Goal: Book appointment/travel/reservation

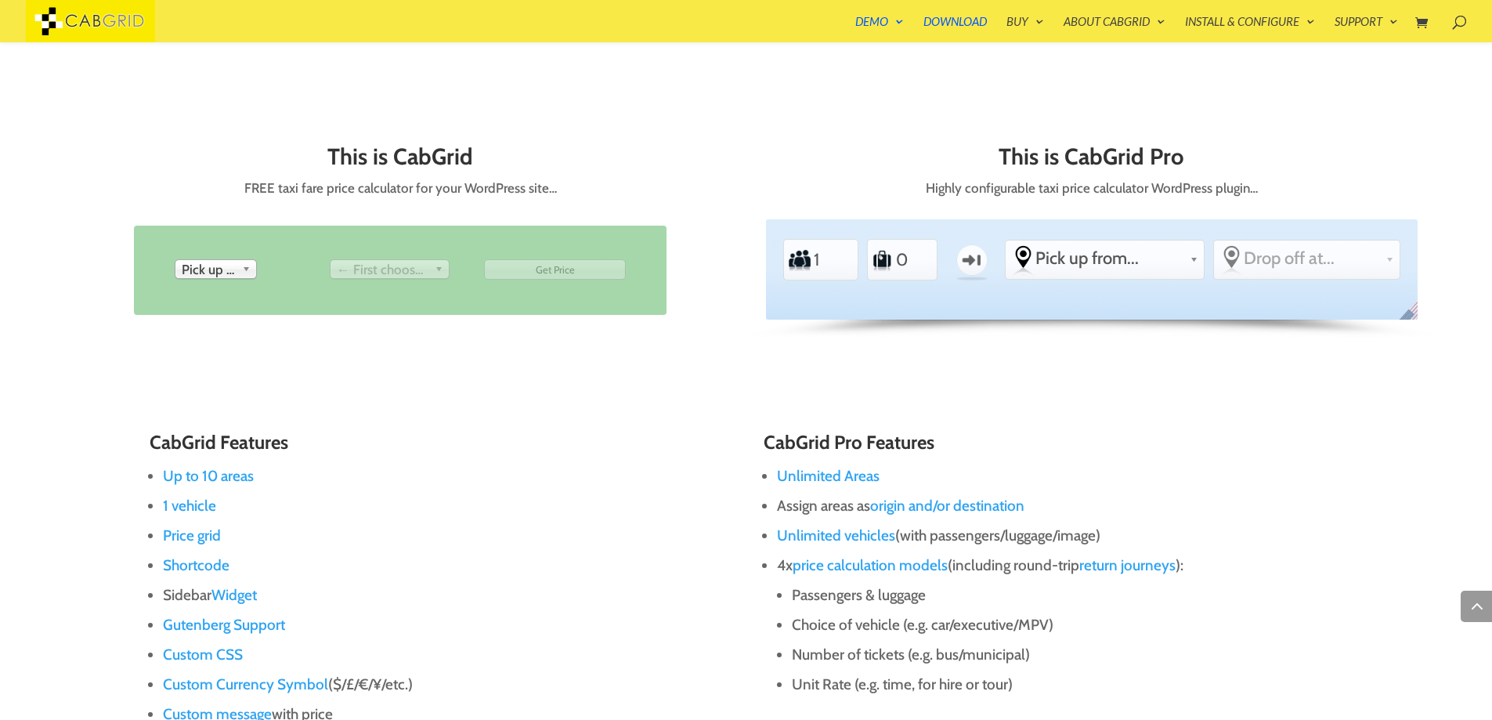
scroll to position [841, 0]
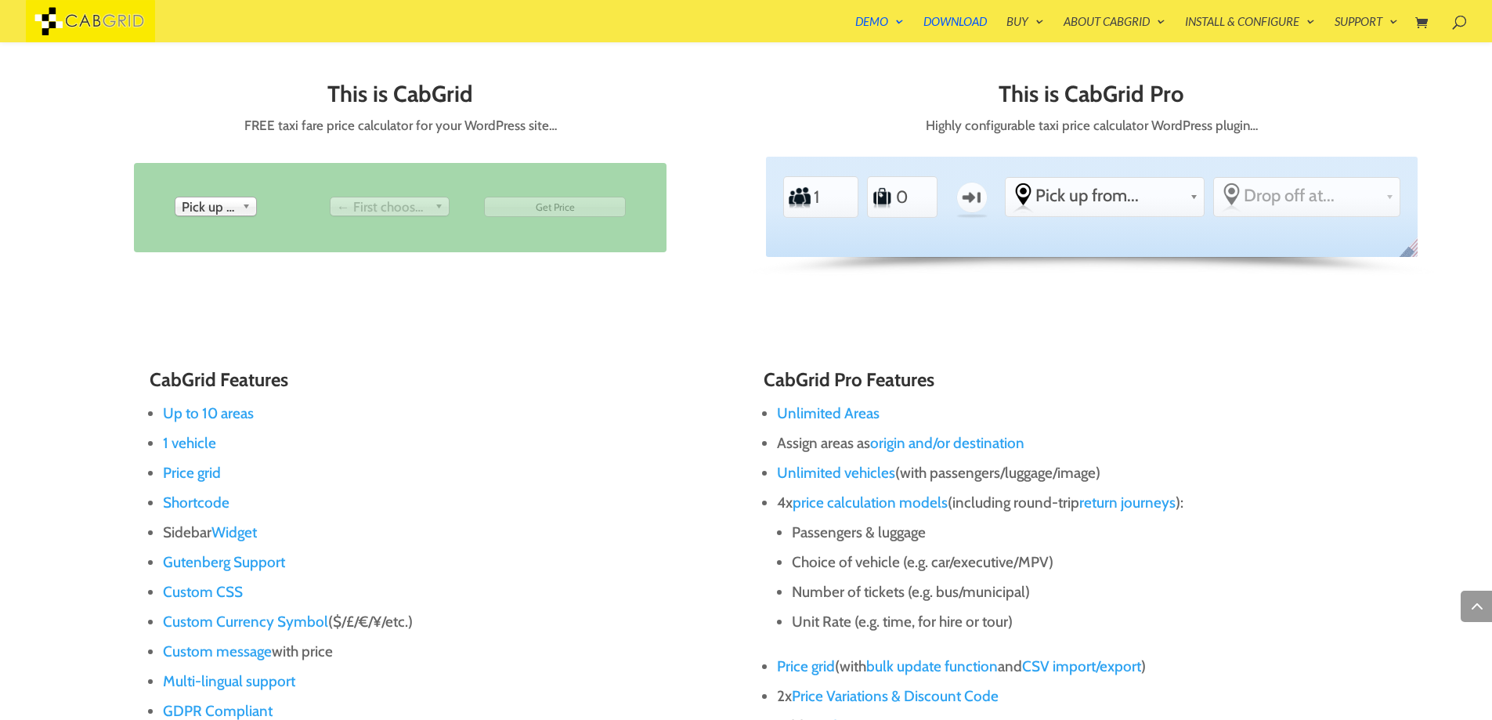
click at [864, 194] on ul "Passengers 1 Luggage 0 One-way From Pick up from... -other [GEOGRAPHIC_DATA] [G…" at bounding box center [1091, 197] width 625 height 55
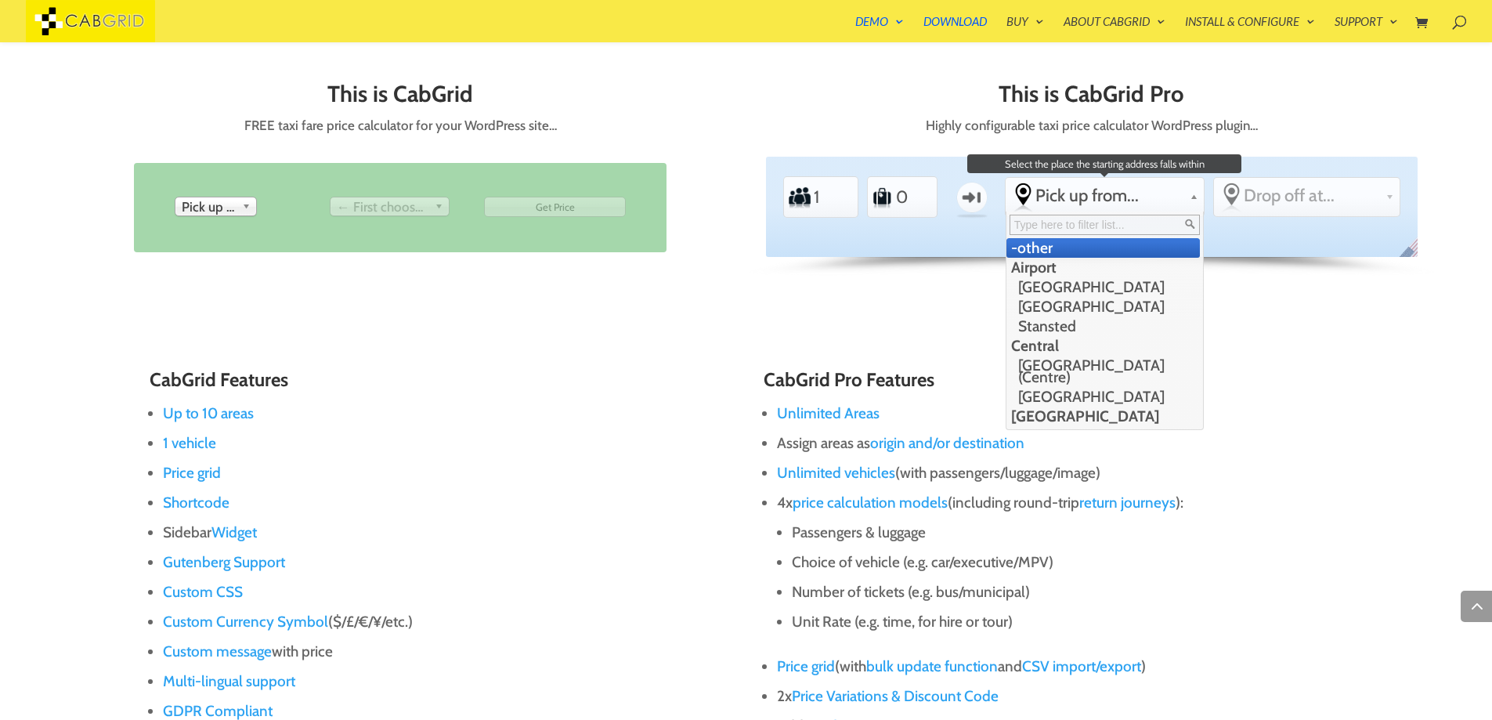
click at [1186, 199] on link "Pick up from..." at bounding box center [1105, 195] width 198 height 35
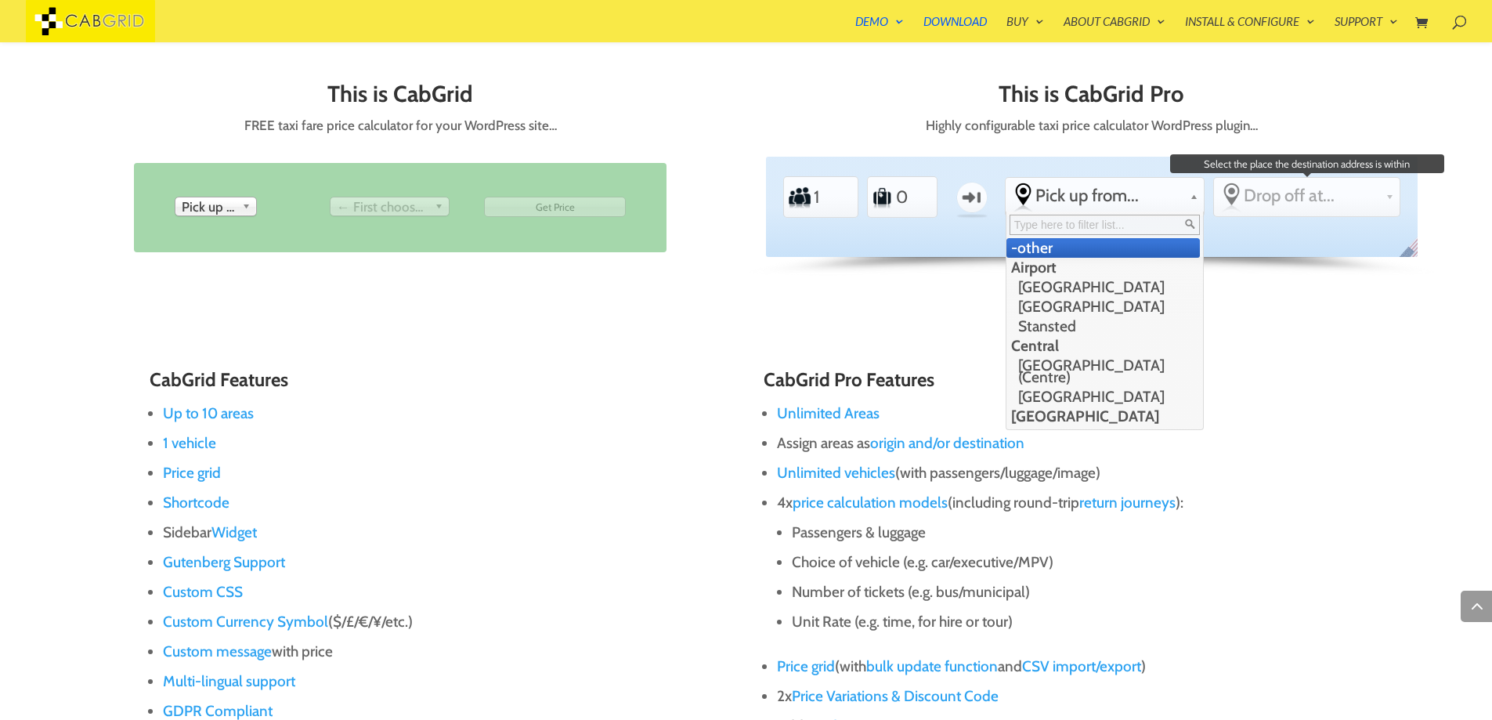
click at [1274, 199] on span "Drop off at..." at bounding box center [1311, 195] width 135 height 21
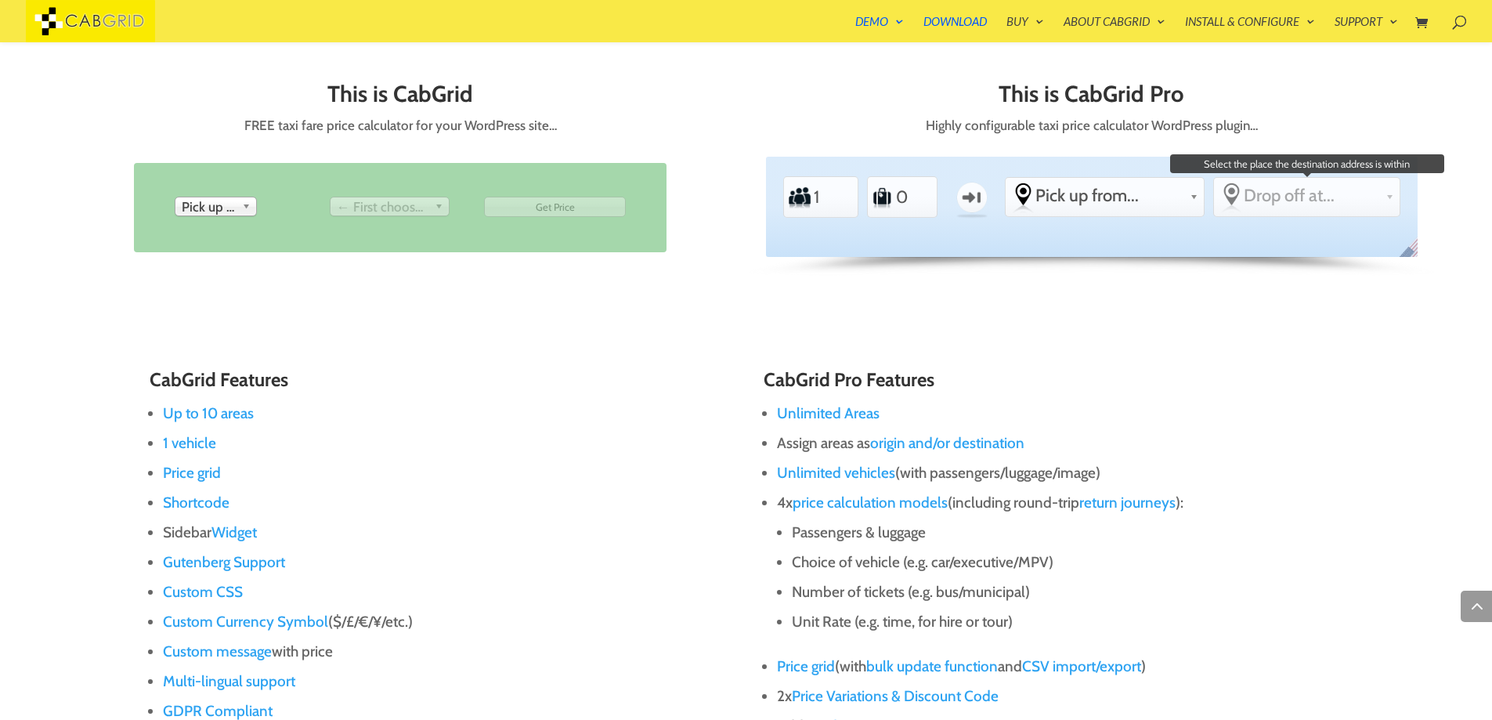
click at [1324, 196] on span "Drop off at..." at bounding box center [1311, 195] width 135 height 21
click at [1349, 187] on span "Drop off at..." at bounding box center [1311, 195] width 135 height 21
click at [428, 214] on link "← First choose pick up" at bounding box center [390, 207] width 120 height 20
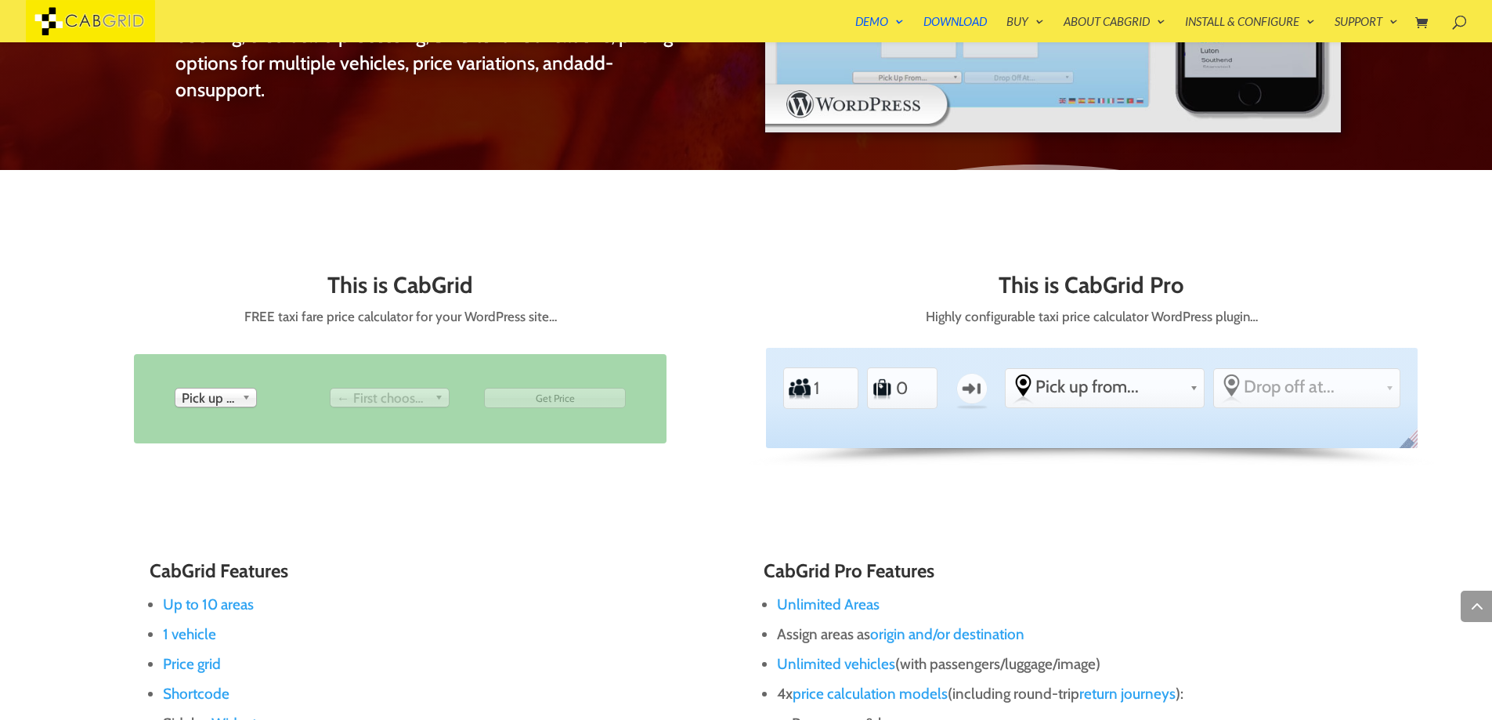
scroll to position [654, 0]
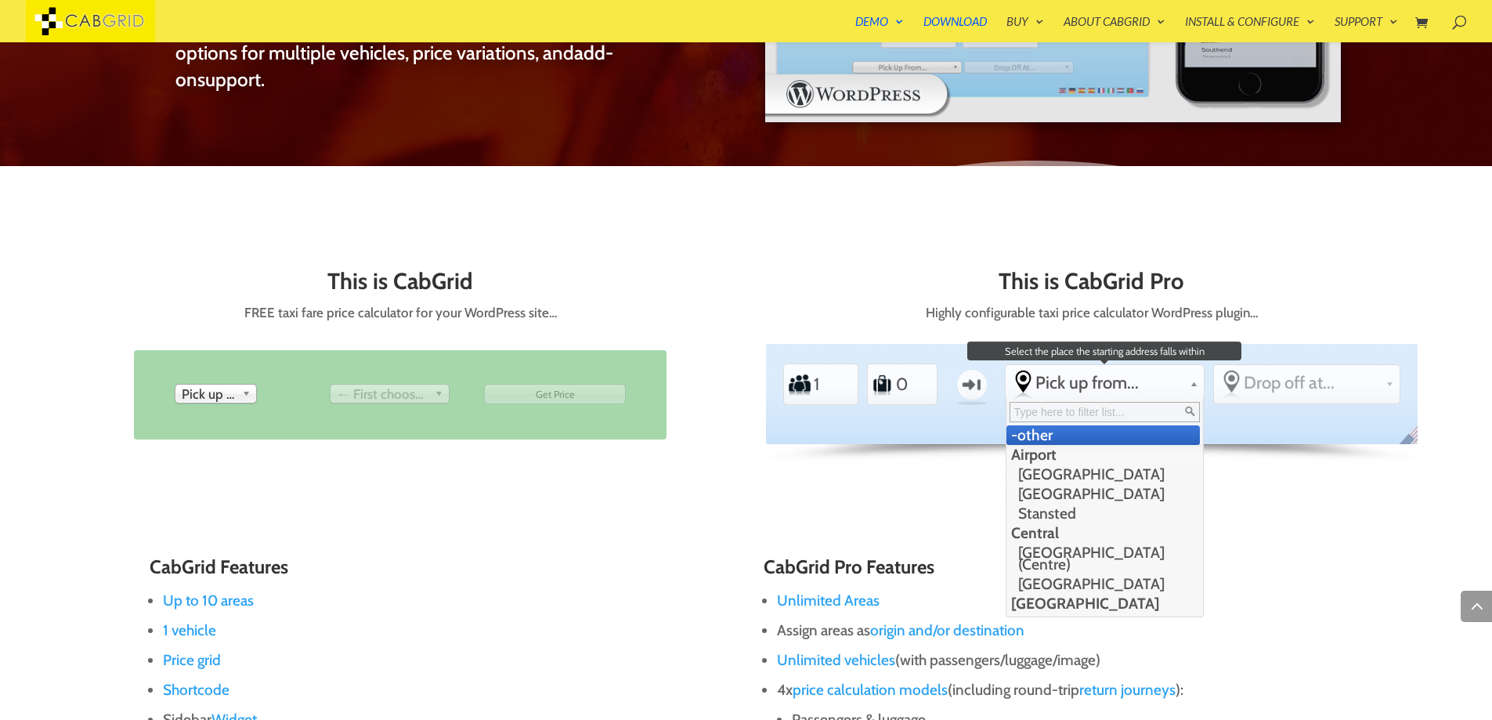
click at [1076, 384] on span "Pick up from..." at bounding box center [1109, 382] width 148 height 21
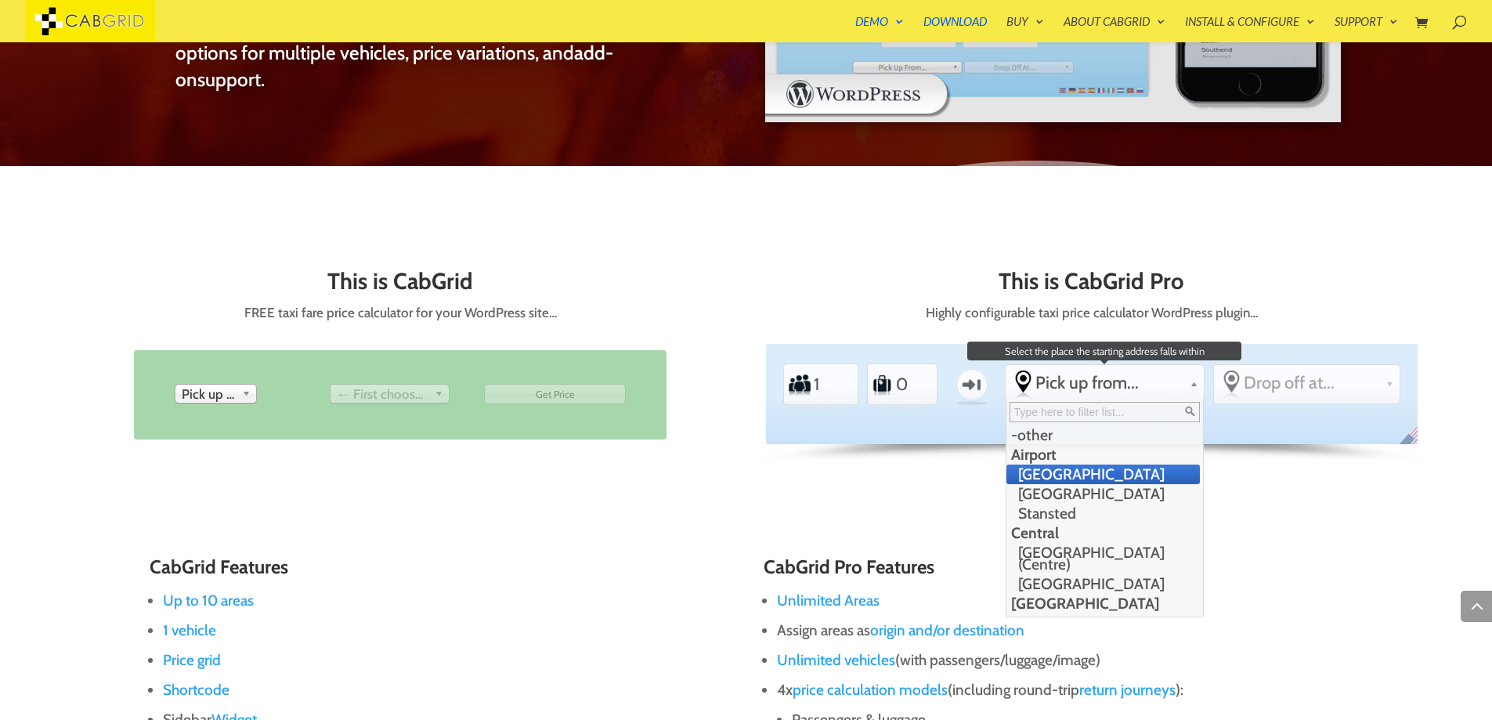
click at [1050, 477] on li "[GEOGRAPHIC_DATA]" at bounding box center [1102, 474] width 193 height 20
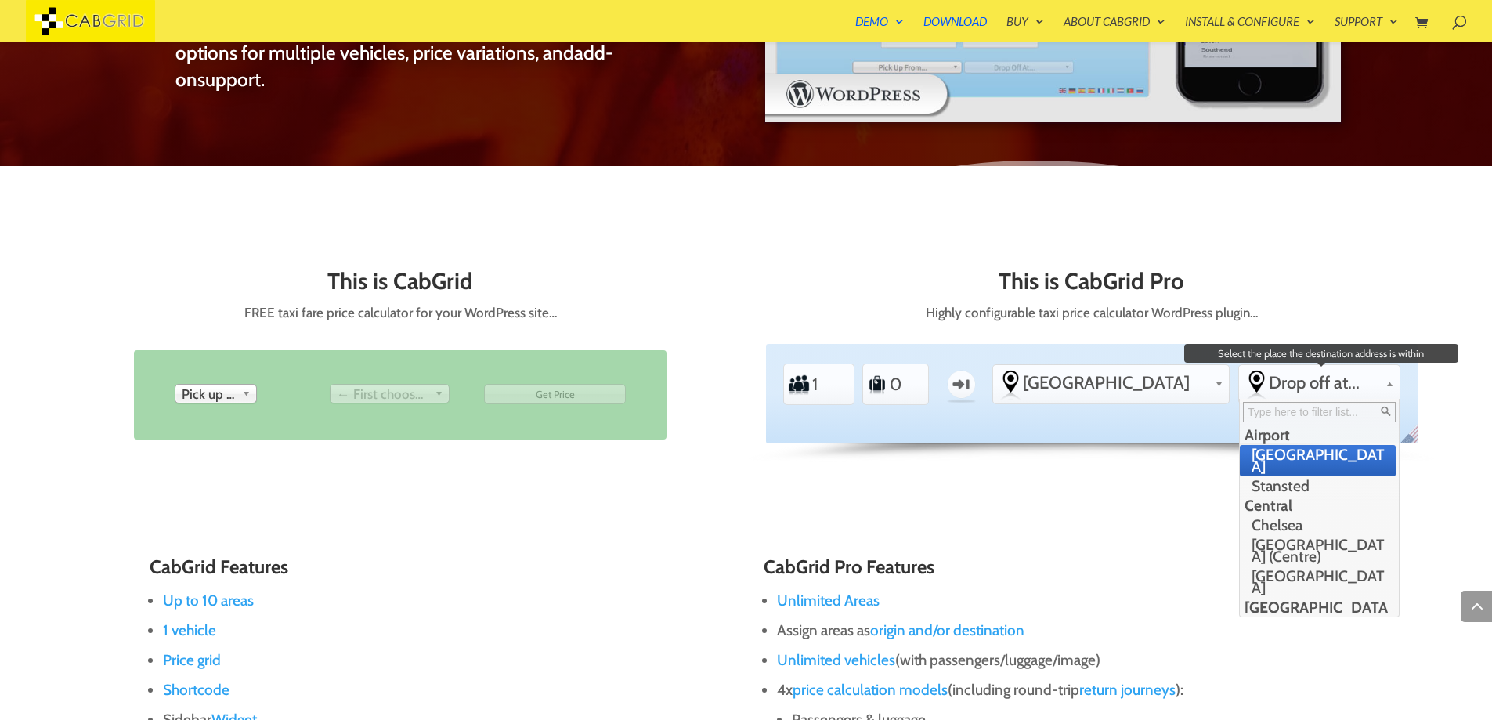
click at [1311, 385] on span "Drop off at..." at bounding box center [1324, 382] width 110 height 21
click at [1287, 537] on li "[GEOGRAPHIC_DATA] (Centre)" at bounding box center [1318, 550] width 156 height 31
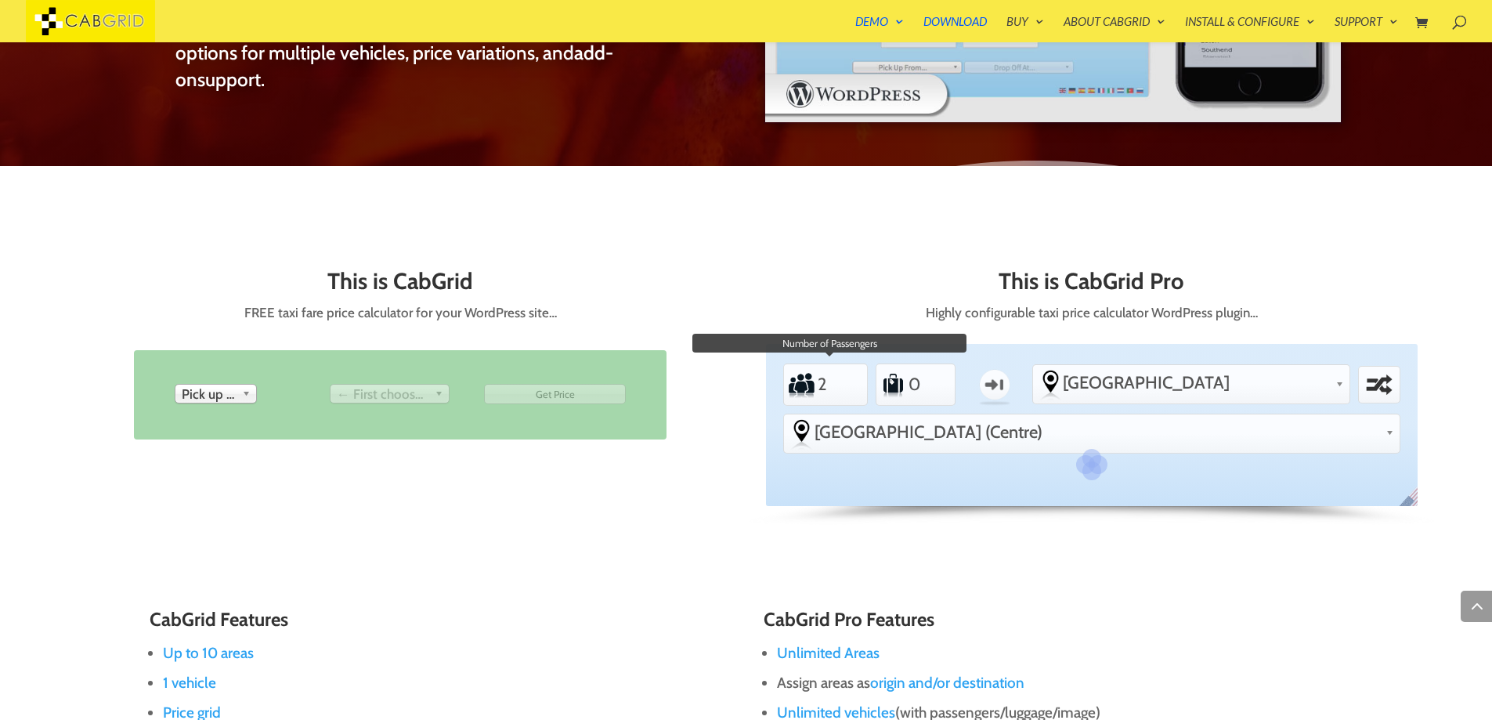
type input "2"
click at [839, 381] on input "2" at bounding box center [835, 384] width 38 height 35
click at [0, 0] on div "Standard PEAK ACCOUNT" at bounding box center [0, 0] width 0 height 0
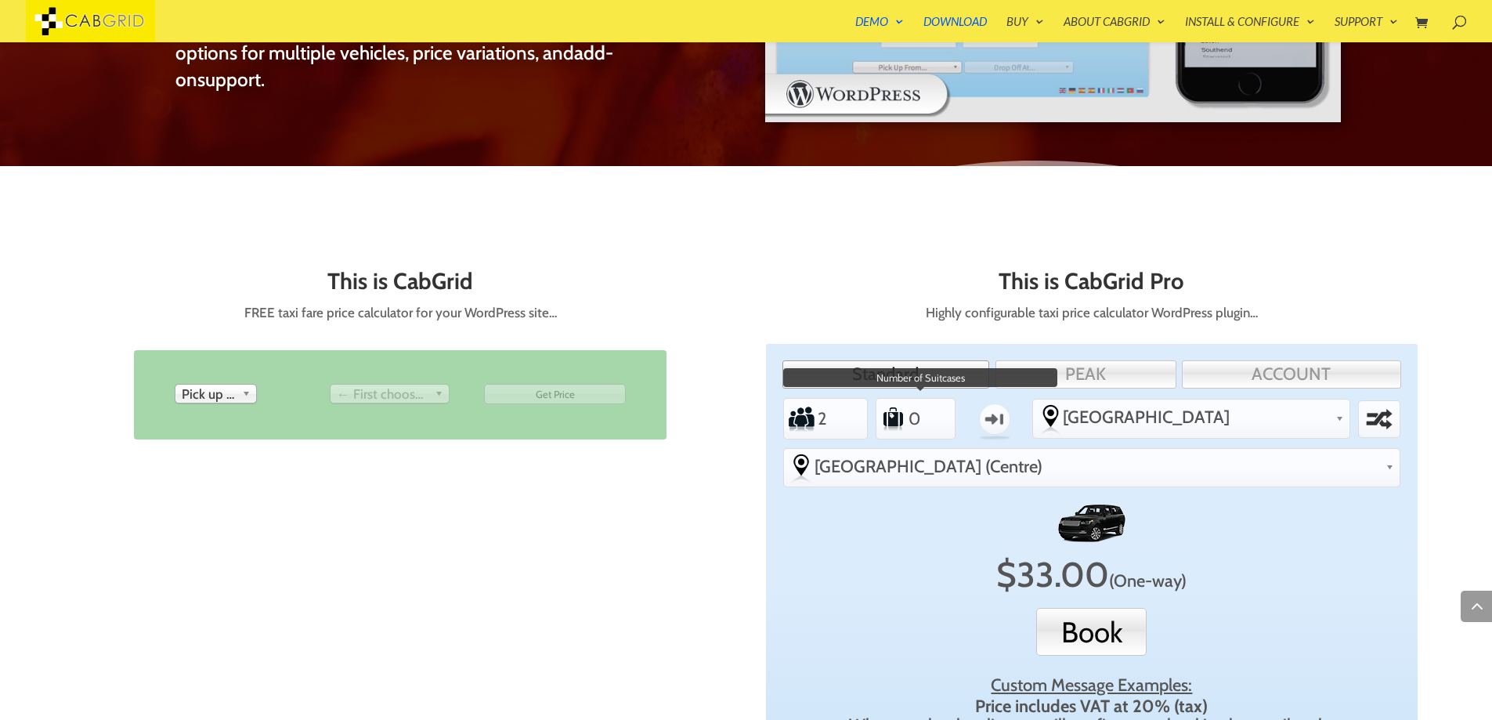
click at [917, 428] on input "0" at bounding box center [926, 418] width 38 height 35
type input "1"
click at [919, 409] on input "1" at bounding box center [926, 418] width 38 height 35
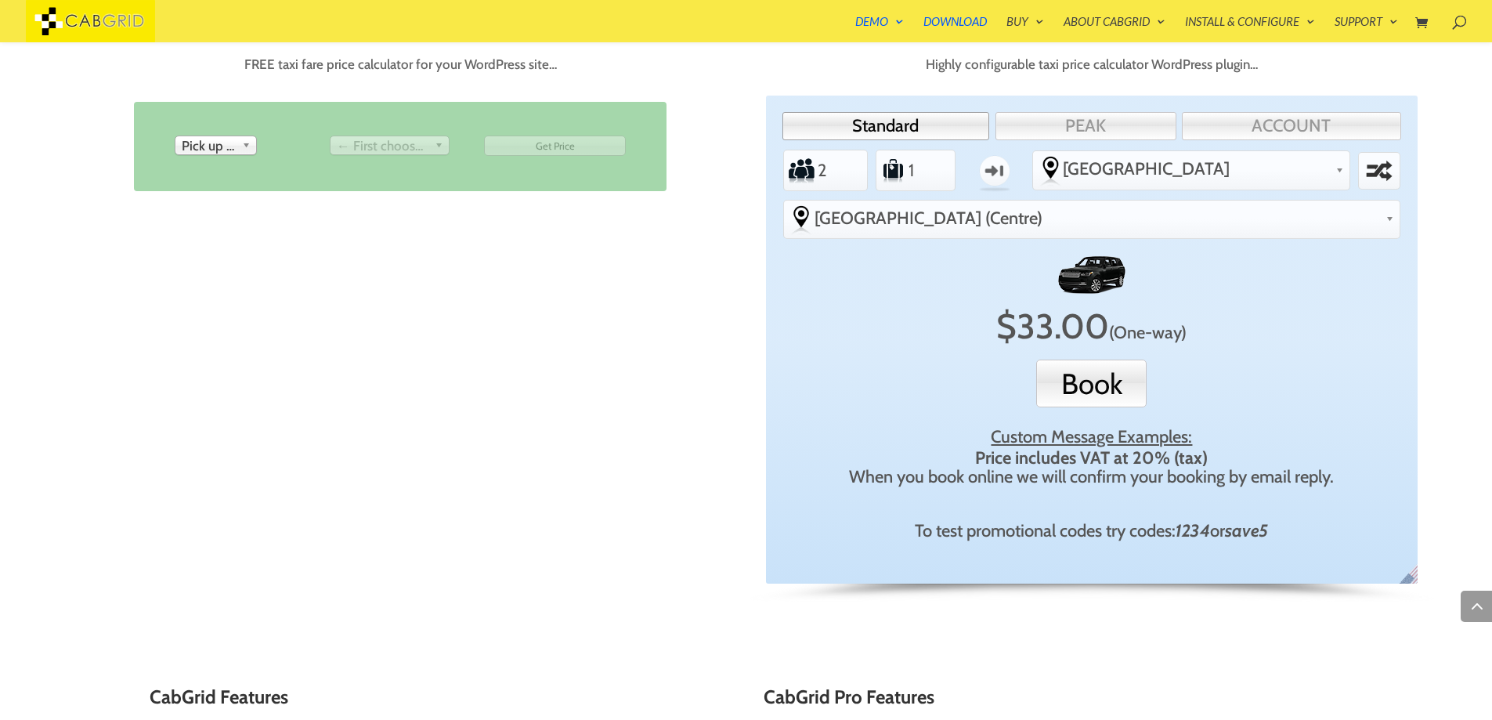
scroll to position [905, 0]
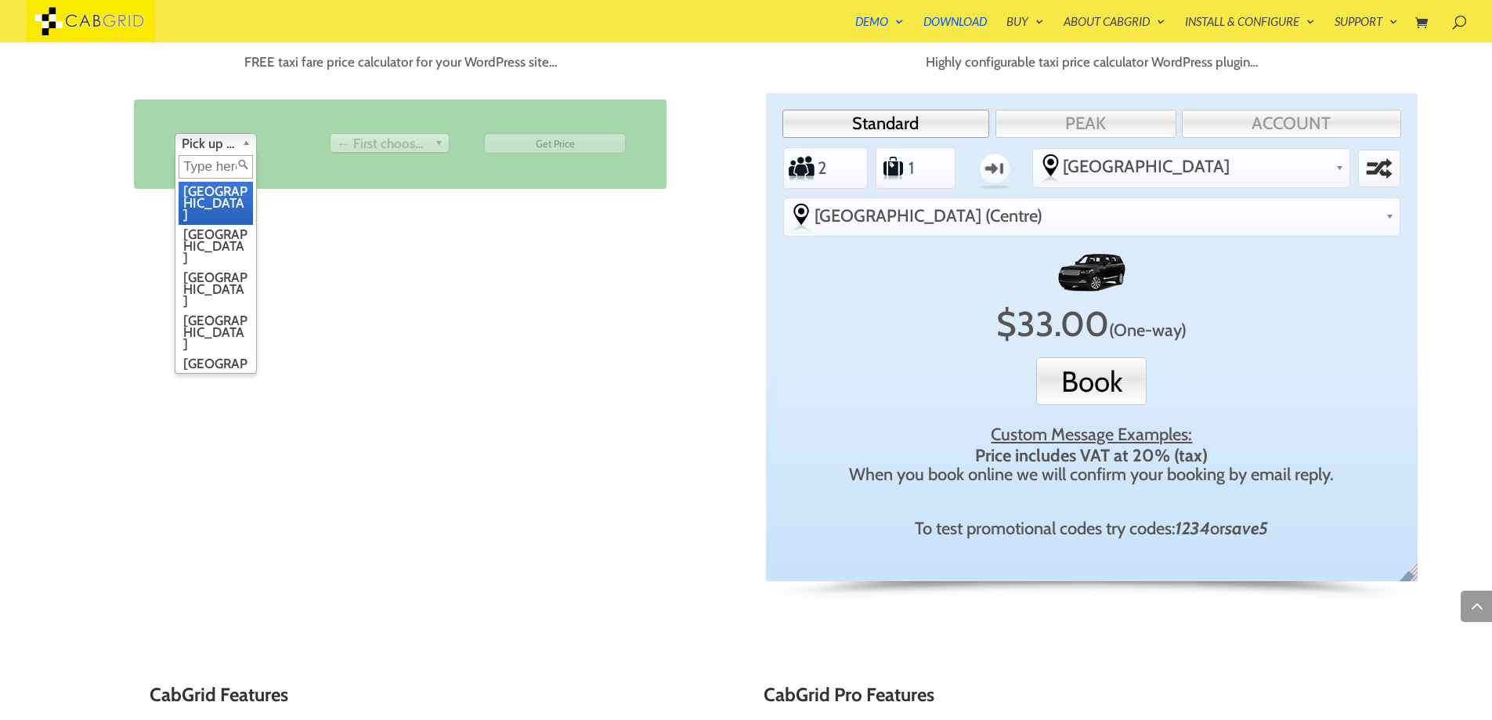
click at [208, 143] on span "Pick up from" at bounding box center [209, 143] width 54 height 19
click at [220, 268] on li "[GEOGRAPHIC_DATA]" at bounding box center [216, 289] width 74 height 43
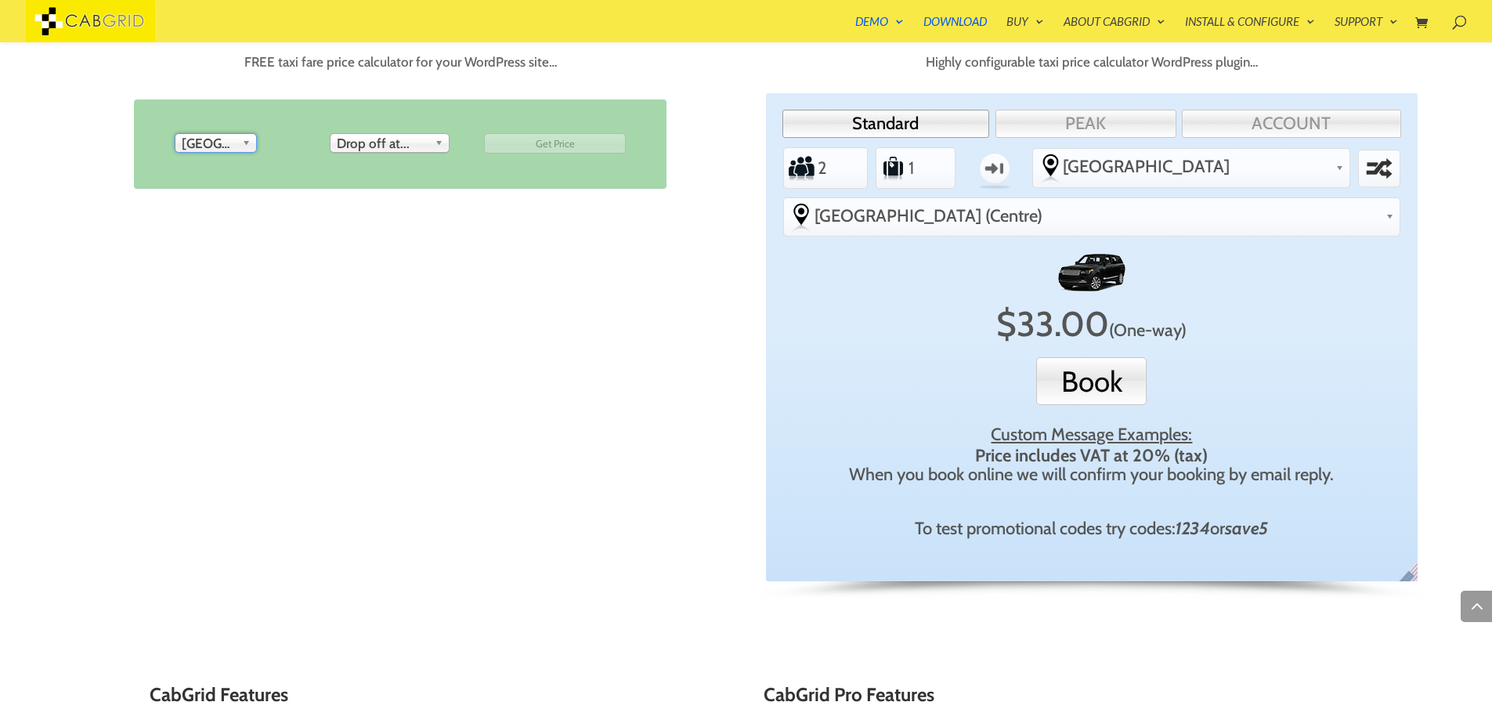
click at [420, 146] on span "Drop off at..." at bounding box center [383, 143] width 92 height 19
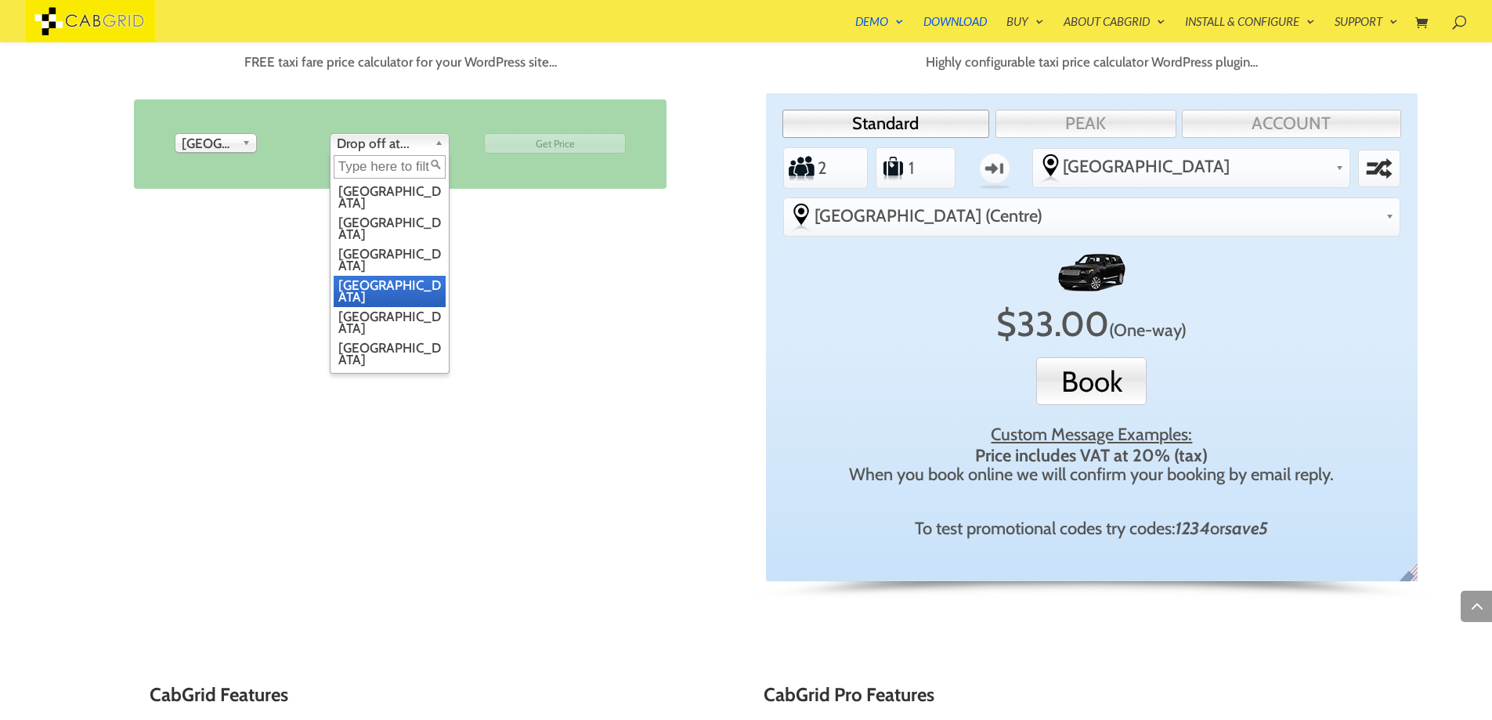
click at [380, 276] on li "[GEOGRAPHIC_DATA]" at bounding box center [390, 291] width 112 height 31
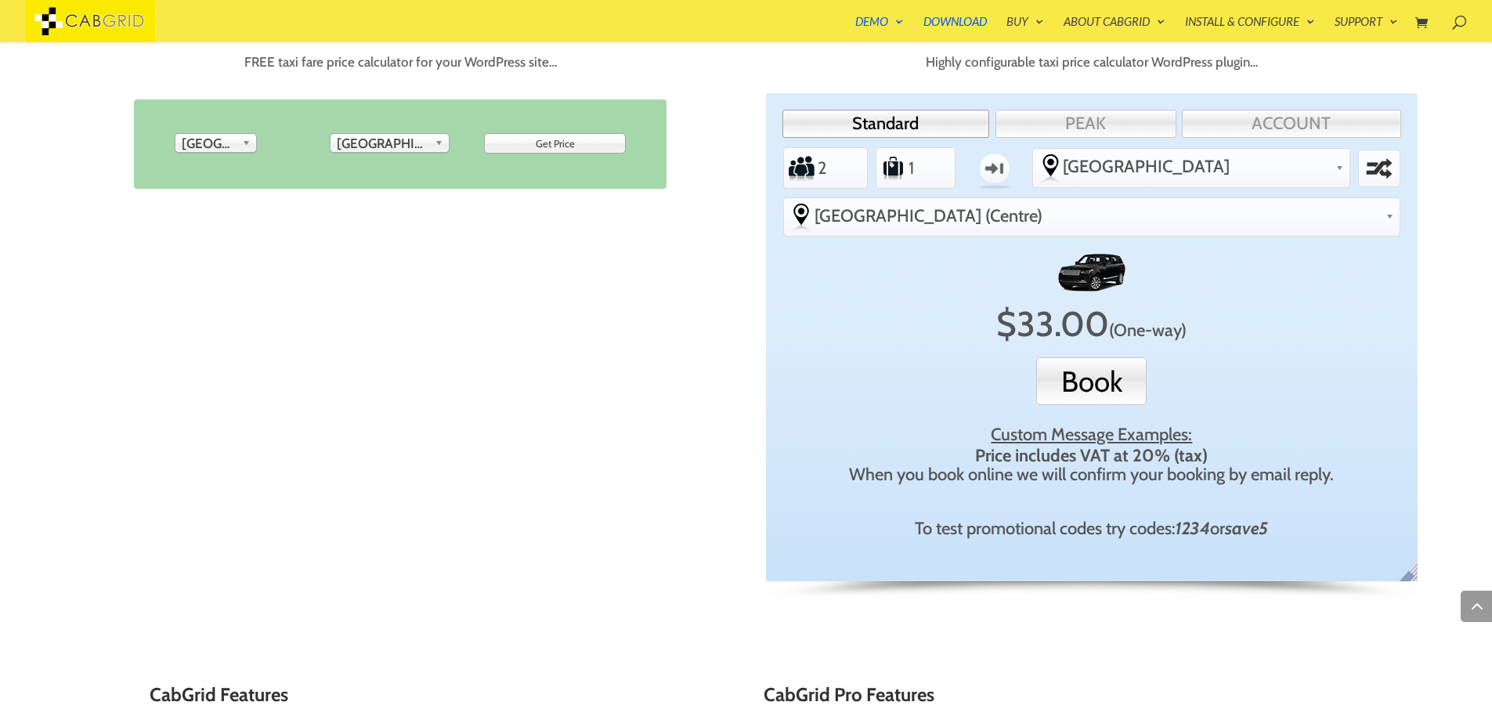
click at [531, 138] on input "Get Price" at bounding box center [555, 143] width 142 height 20
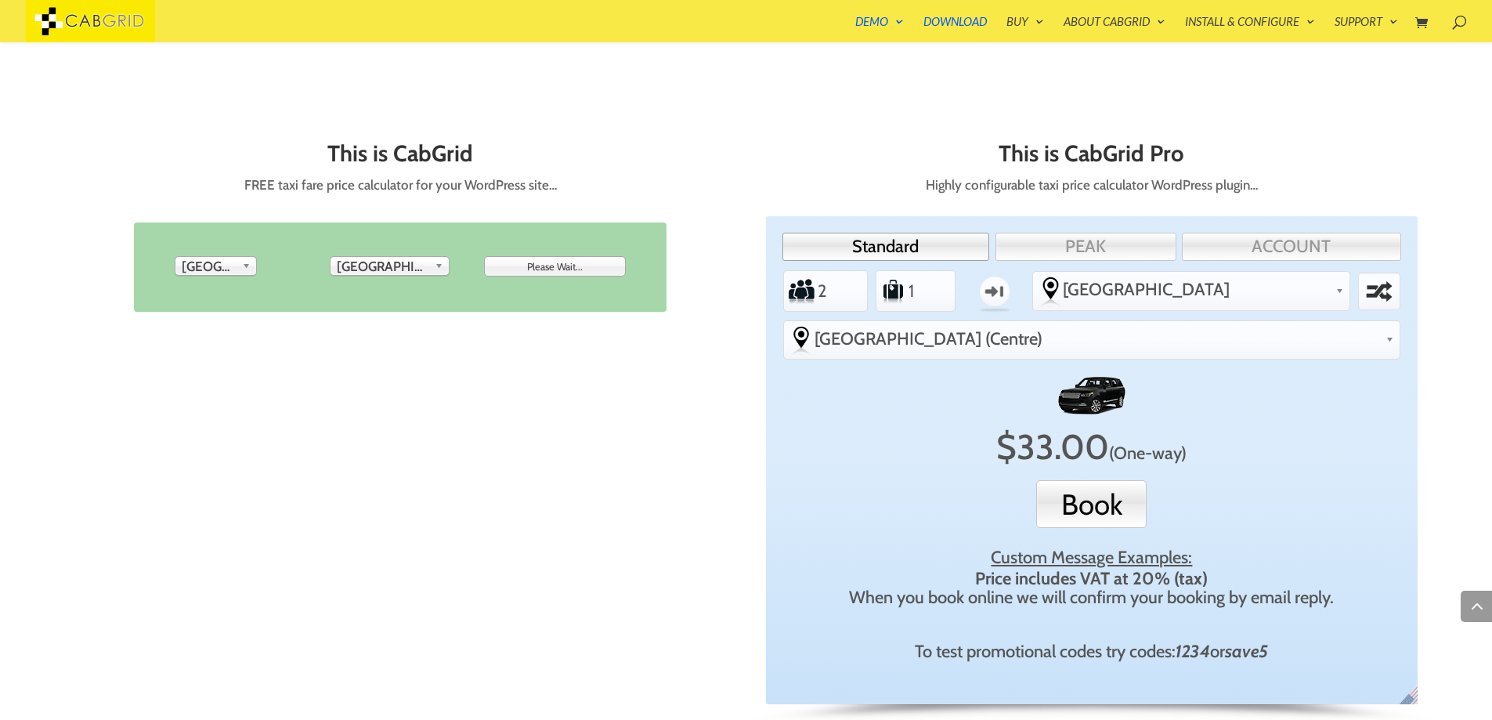
scroll to position [779, 0]
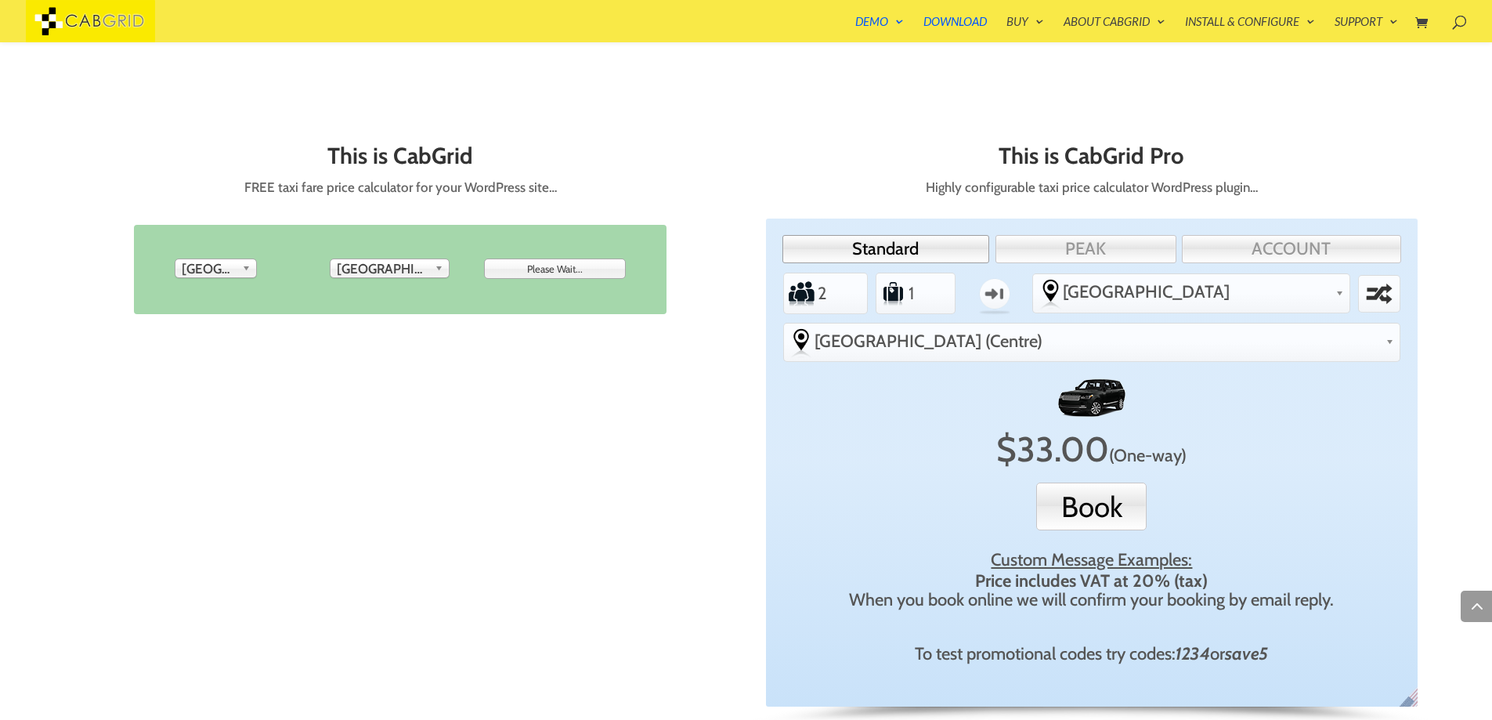
type input "Get Price"
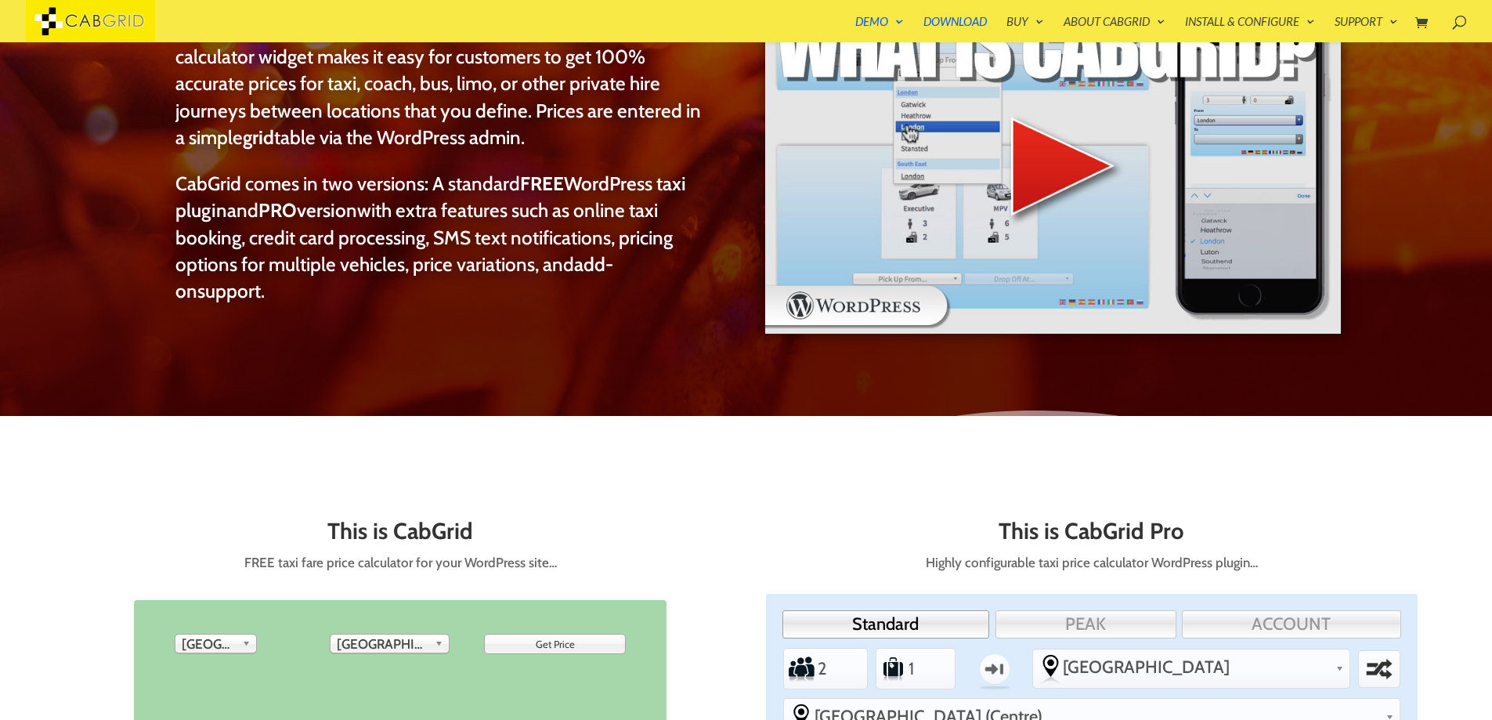
scroll to position [403, 0]
